Goal: Find specific page/section: Find specific page/section

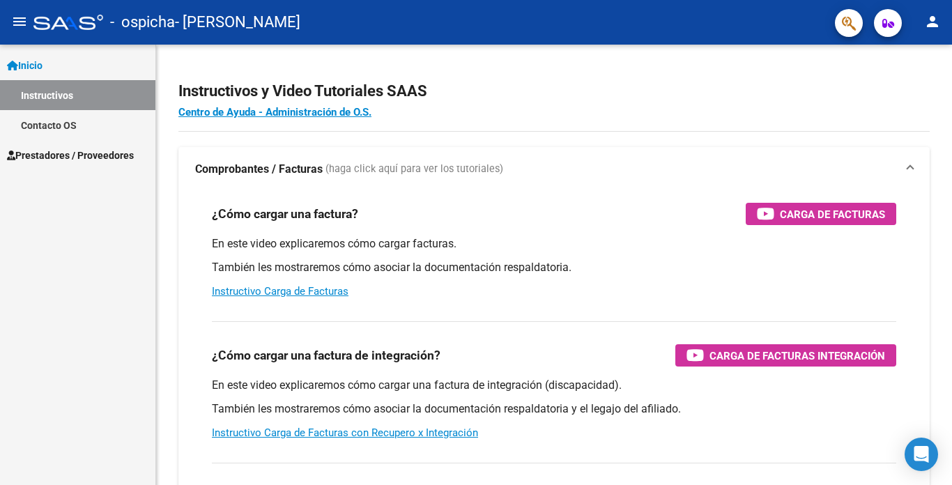
click at [106, 151] on span "Prestadores / Proveedores" at bounding box center [70, 155] width 127 height 15
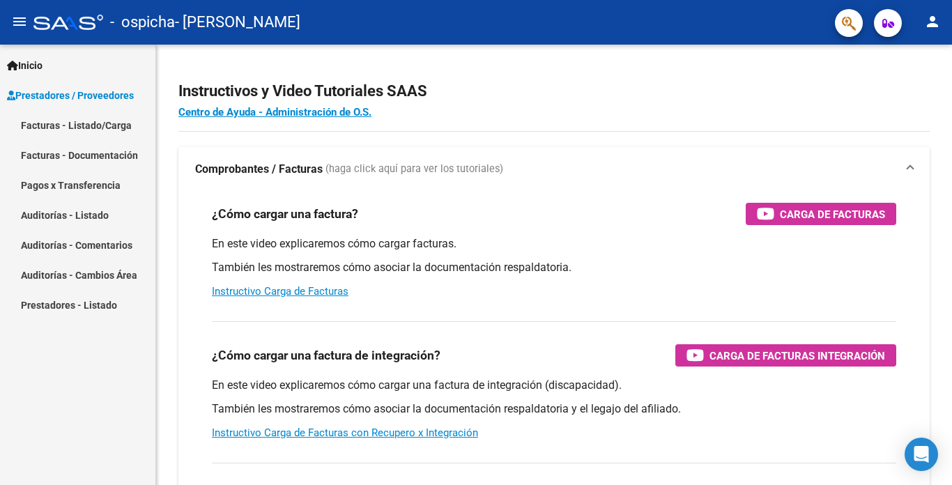
click at [94, 128] on link "Facturas - Listado/Carga" at bounding box center [77, 125] width 155 height 30
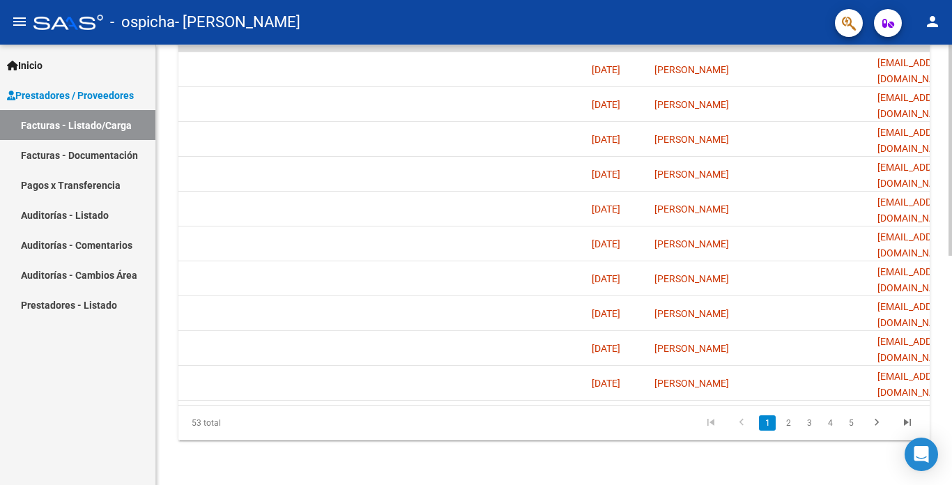
scroll to position [0, 2186]
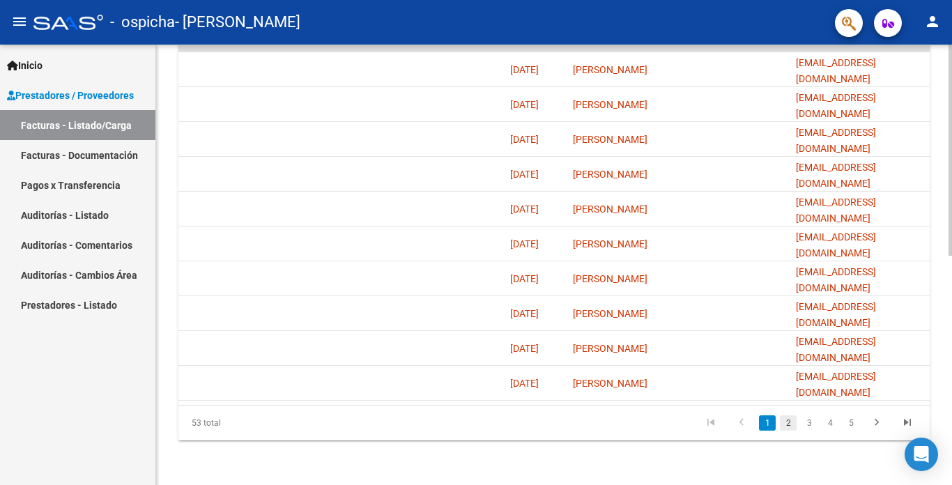
click at [783, 422] on link "2" at bounding box center [787, 422] width 17 height 15
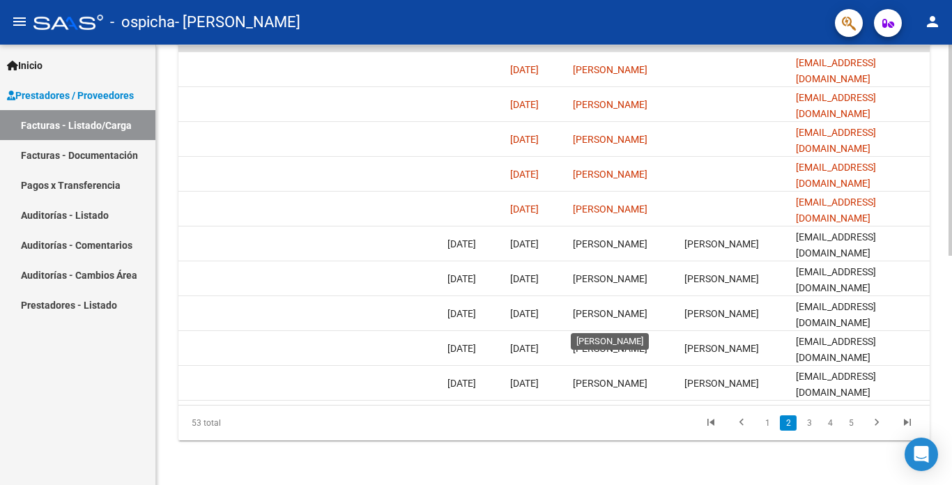
scroll to position [479, 0]
click at [86, 181] on link "Pagos x Transferencia" at bounding box center [77, 185] width 155 height 30
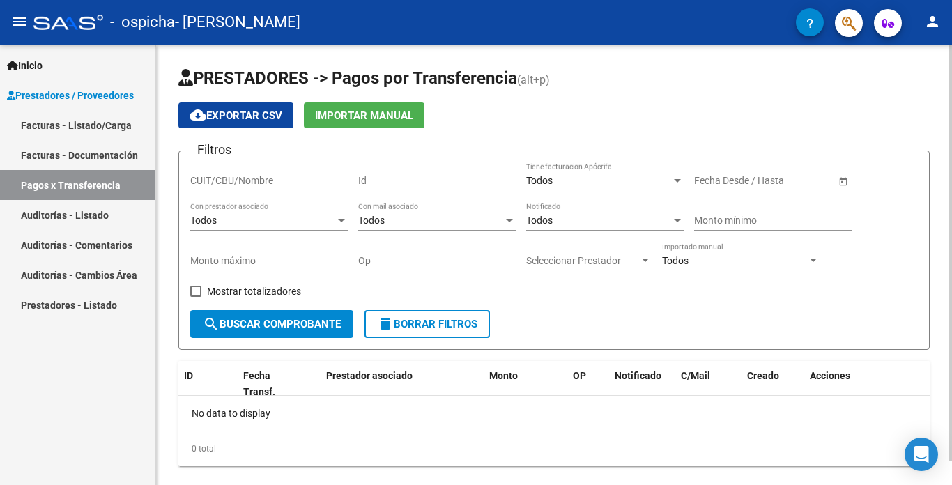
click at [86, 159] on link "Facturas - Documentación" at bounding box center [77, 155] width 155 height 30
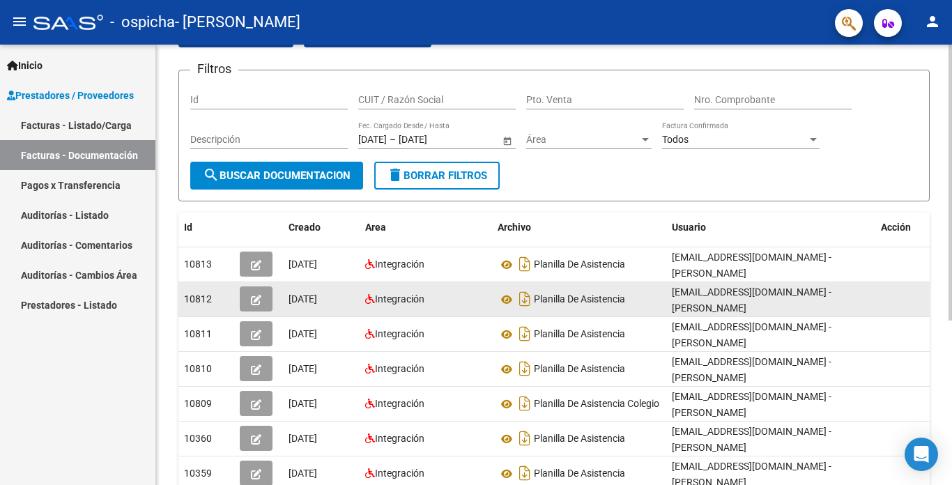
scroll to position [53, 0]
